Goal: Learn about a topic

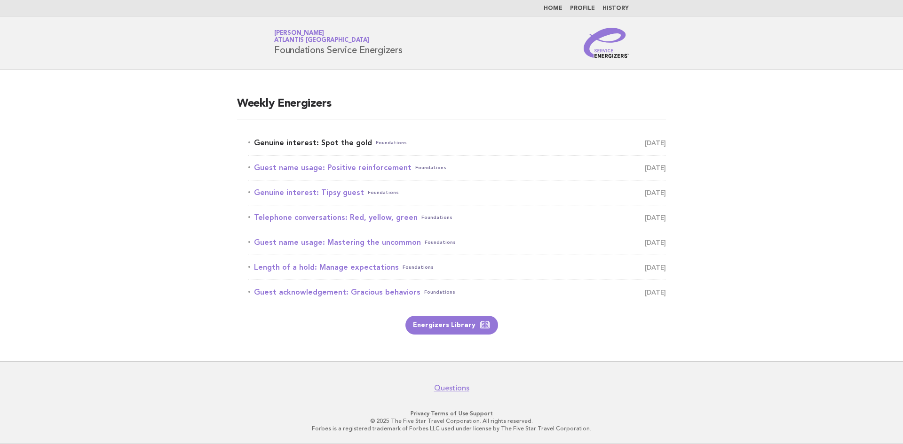
click at [314, 140] on link "Genuine interest: Spot the gold Foundations [DATE]" at bounding box center [457, 142] width 418 height 13
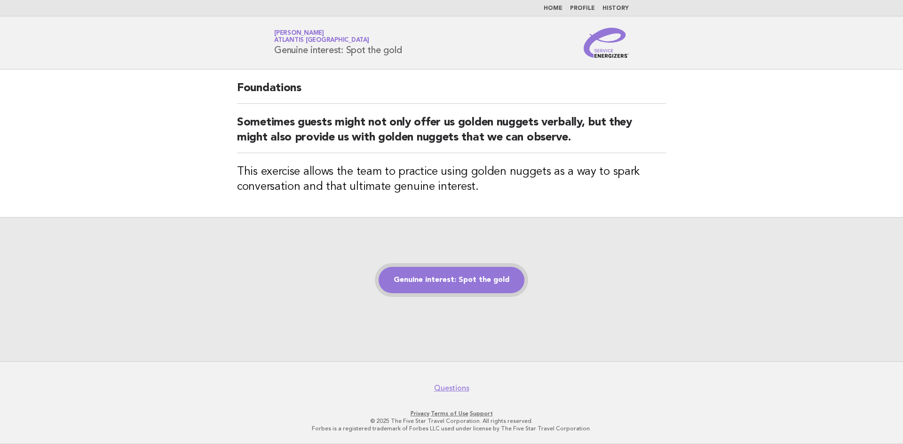
click at [466, 276] on link "Genuine interest: Spot the gold" at bounding box center [452, 280] width 146 height 26
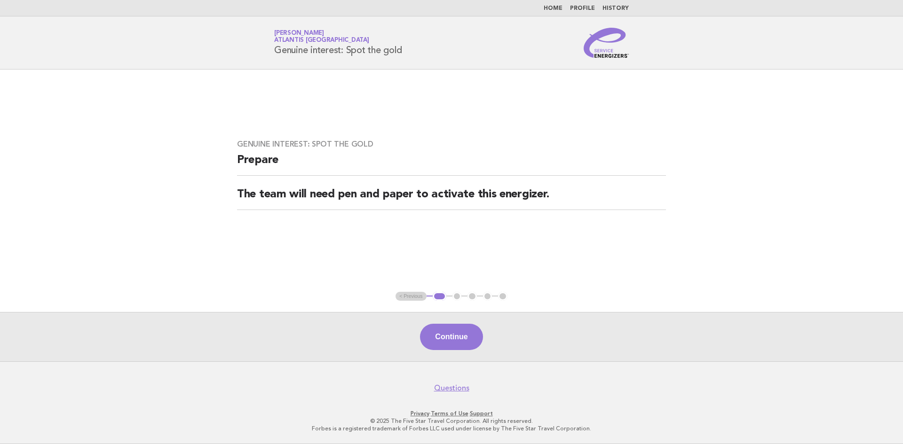
click at [466, 333] on button "Continue" at bounding box center [451, 337] width 63 height 26
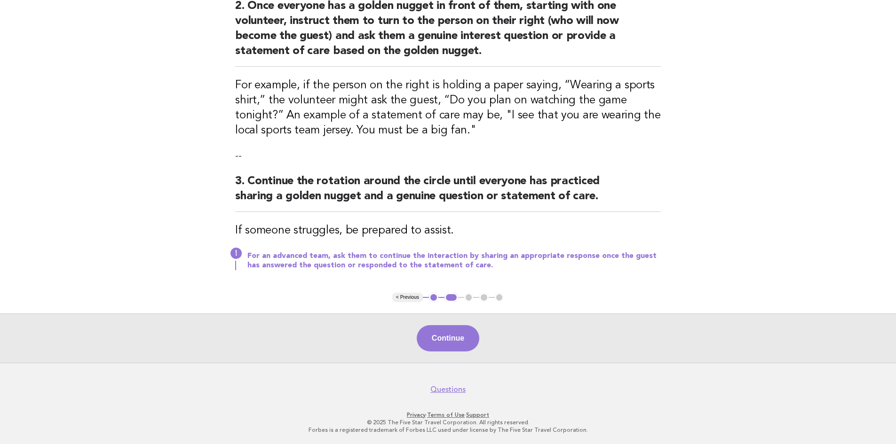
scroll to position [276, 0]
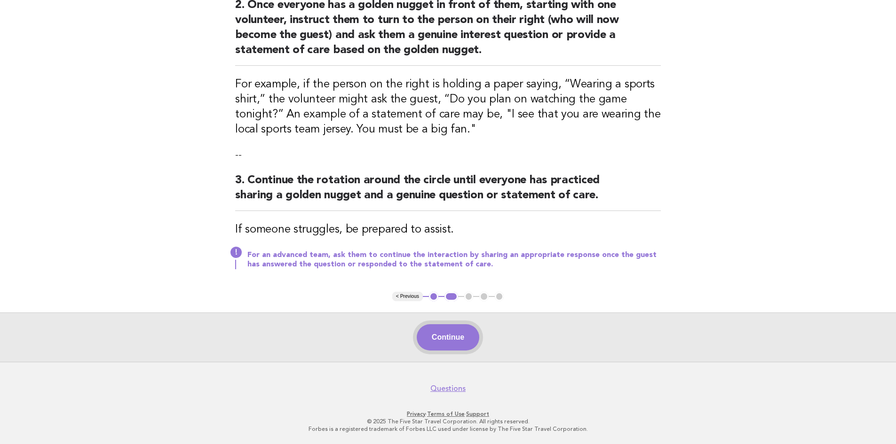
click at [448, 340] on button "Continue" at bounding box center [448, 338] width 63 height 26
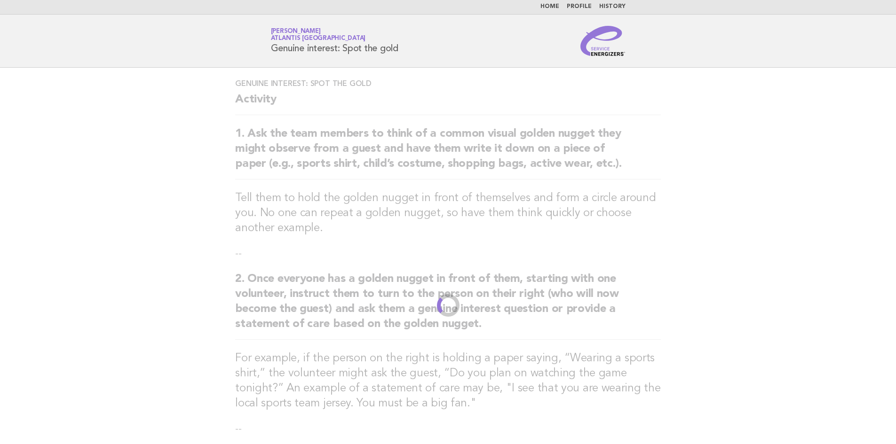
scroll to position [0, 0]
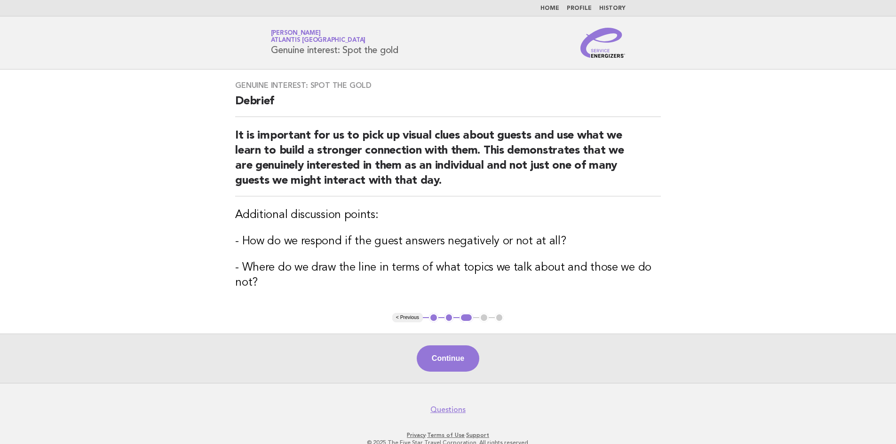
click at [548, 9] on link "Home" at bounding box center [549, 9] width 19 height 6
